Goal: Find specific page/section: Find specific page/section

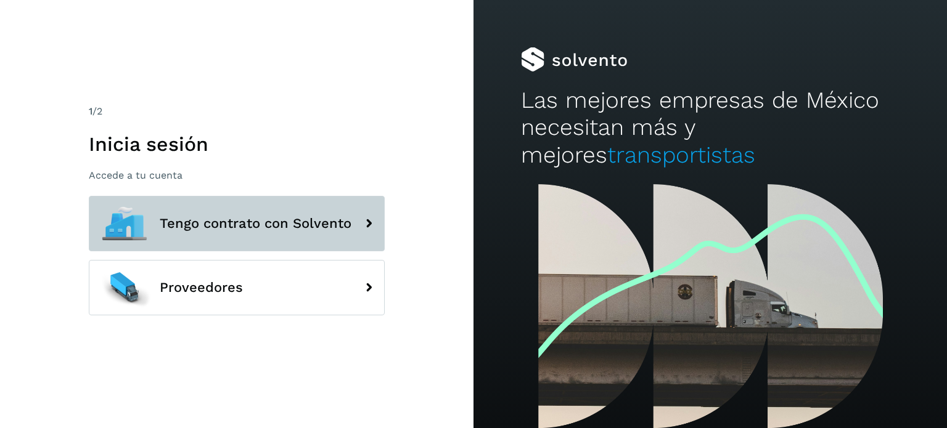
click at [301, 229] on span "Tengo contrato con Solvento" at bounding box center [256, 223] width 192 height 15
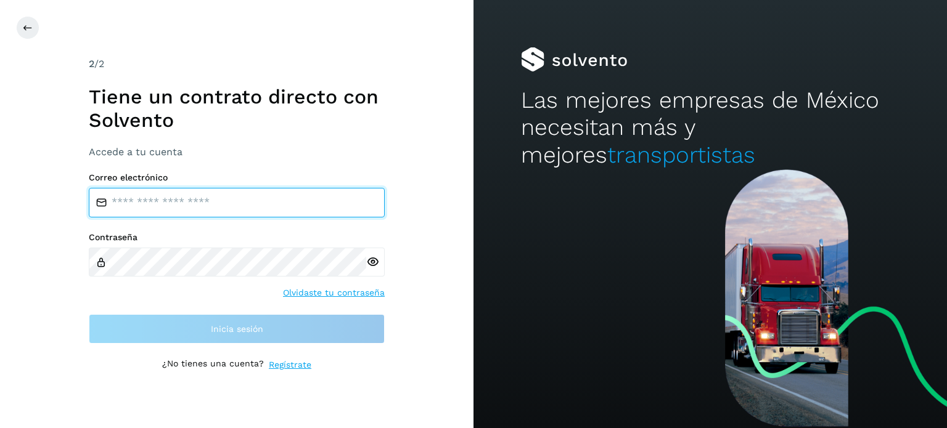
type input "**********"
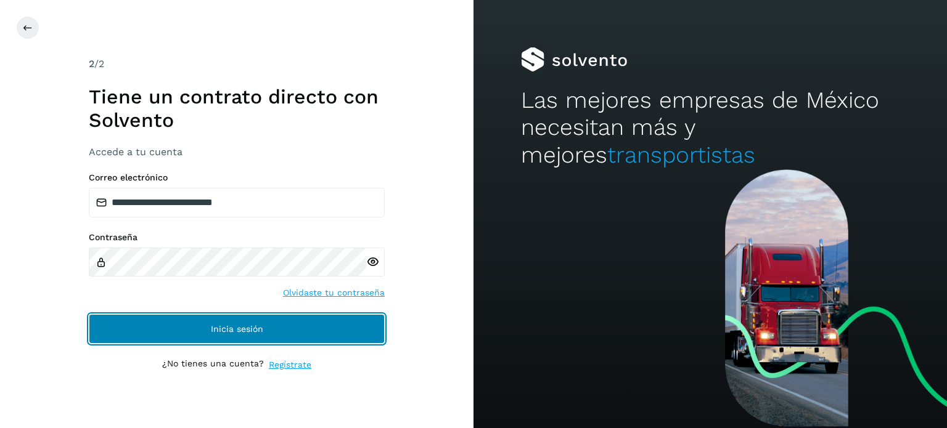
click at [217, 333] on button "Inicia sesión" at bounding box center [237, 329] width 296 height 30
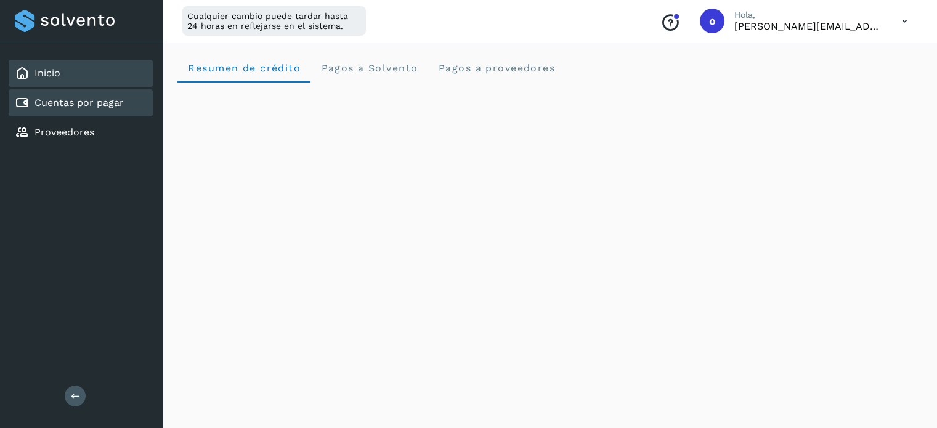
click at [70, 103] on link "Cuentas por pagar" at bounding box center [79, 103] width 89 height 12
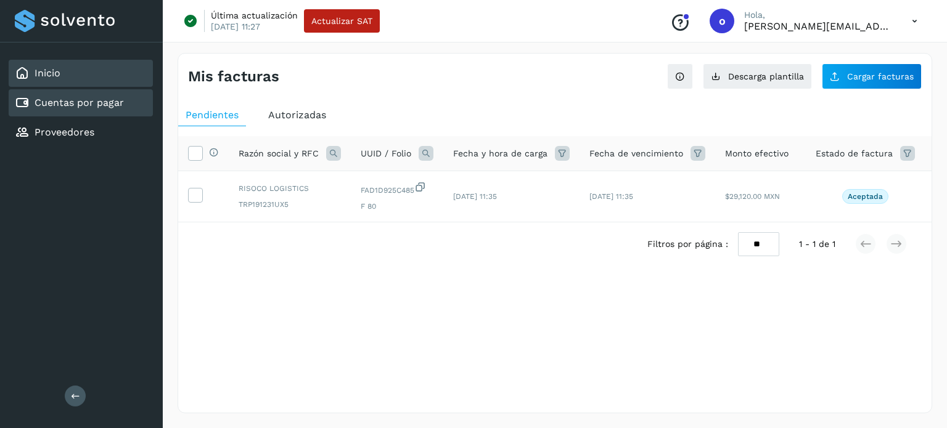
click at [59, 70] on link "Inicio" at bounding box center [48, 73] width 26 height 12
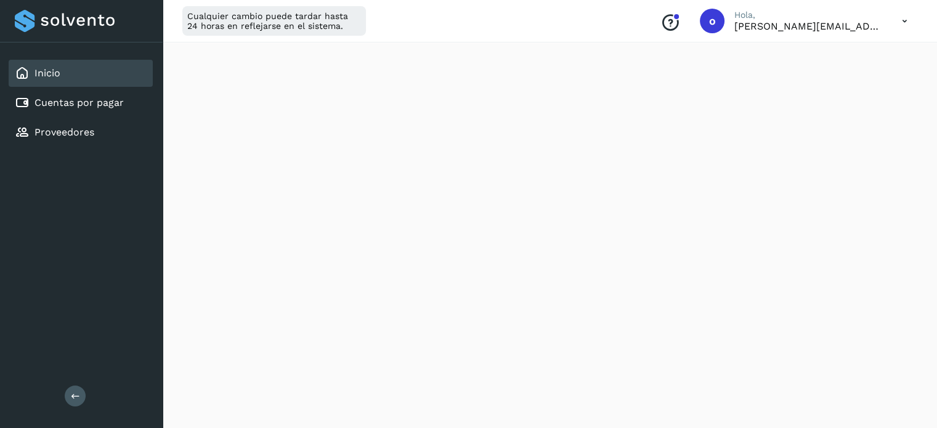
scroll to position [678, 0]
